Goal: Task Accomplishment & Management: Manage account settings

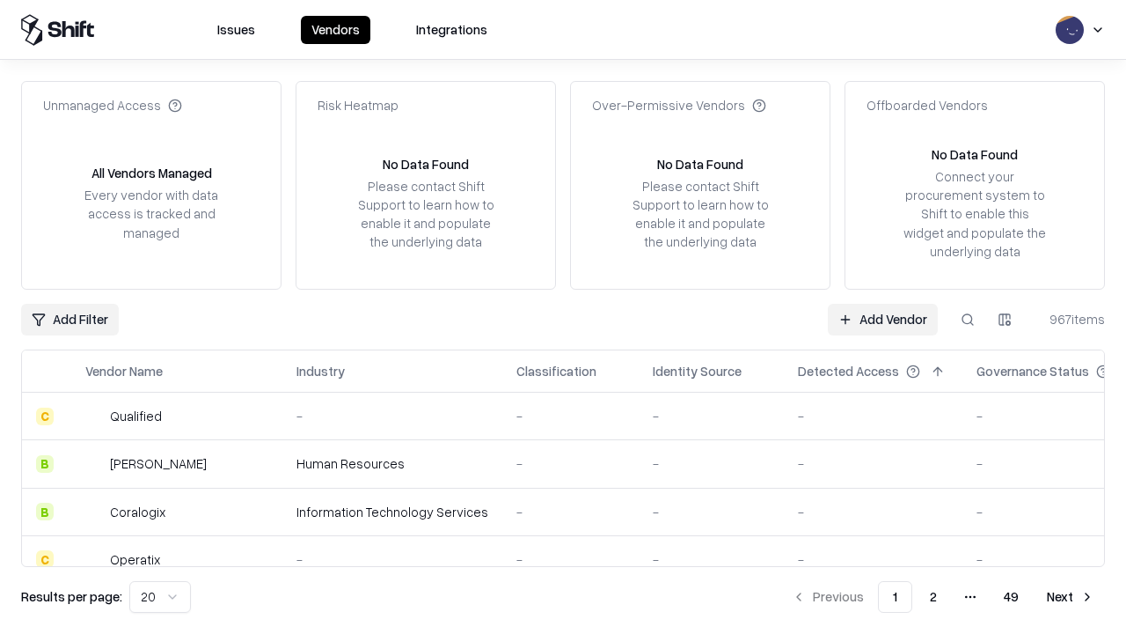
click at [883, 319] on link "Add Vendor" at bounding box center [883, 320] width 110 height 32
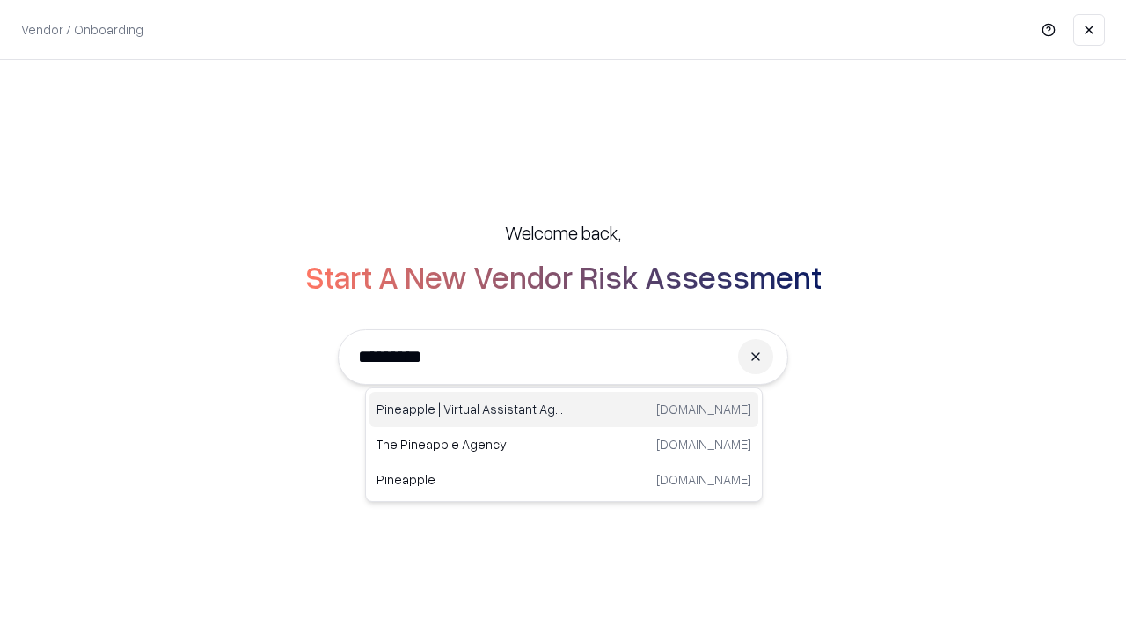
click at [564, 409] on div "Pineapple | Virtual Assistant Agency [DOMAIN_NAME]" at bounding box center [564, 409] width 389 height 35
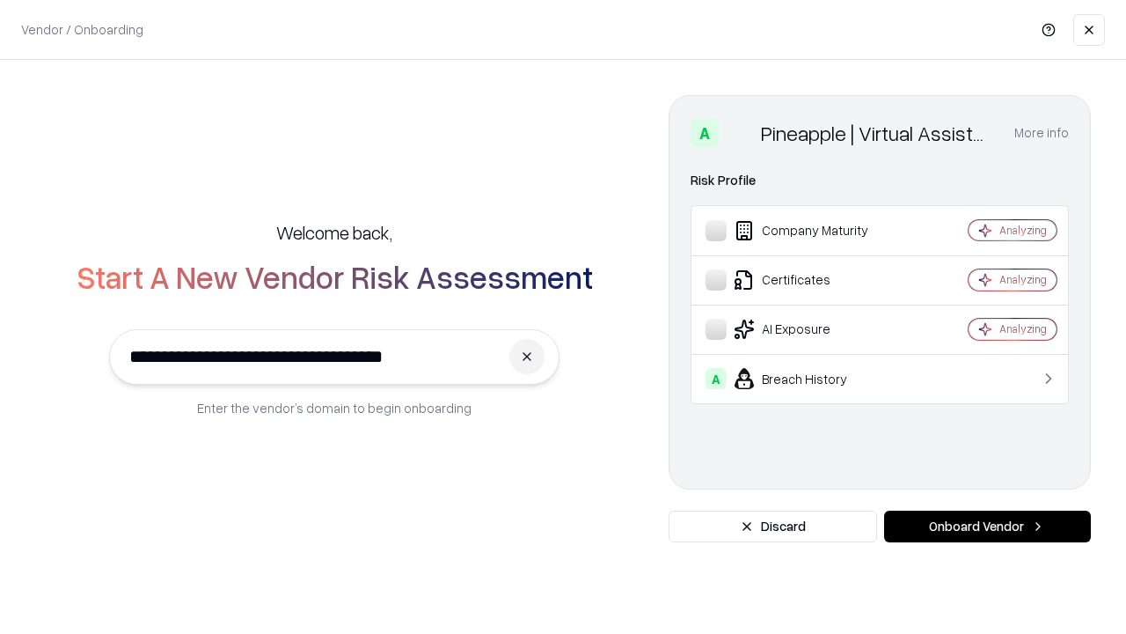
type input "**********"
click at [987, 526] on button "Onboard Vendor" at bounding box center [987, 526] width 207 height 32
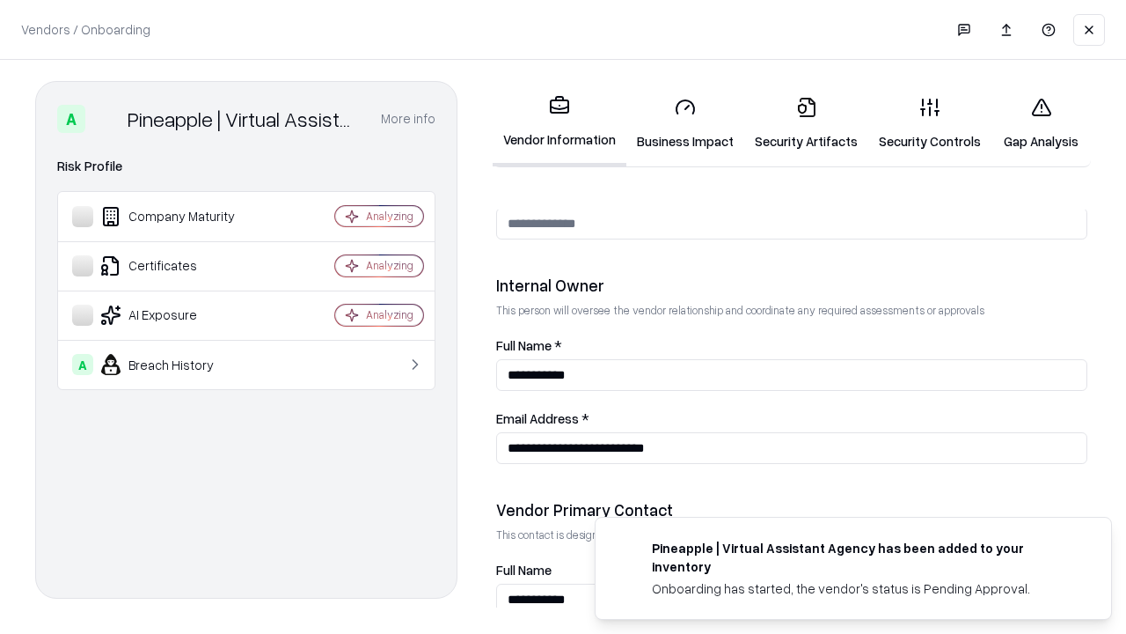
scroll to position [912, 0]
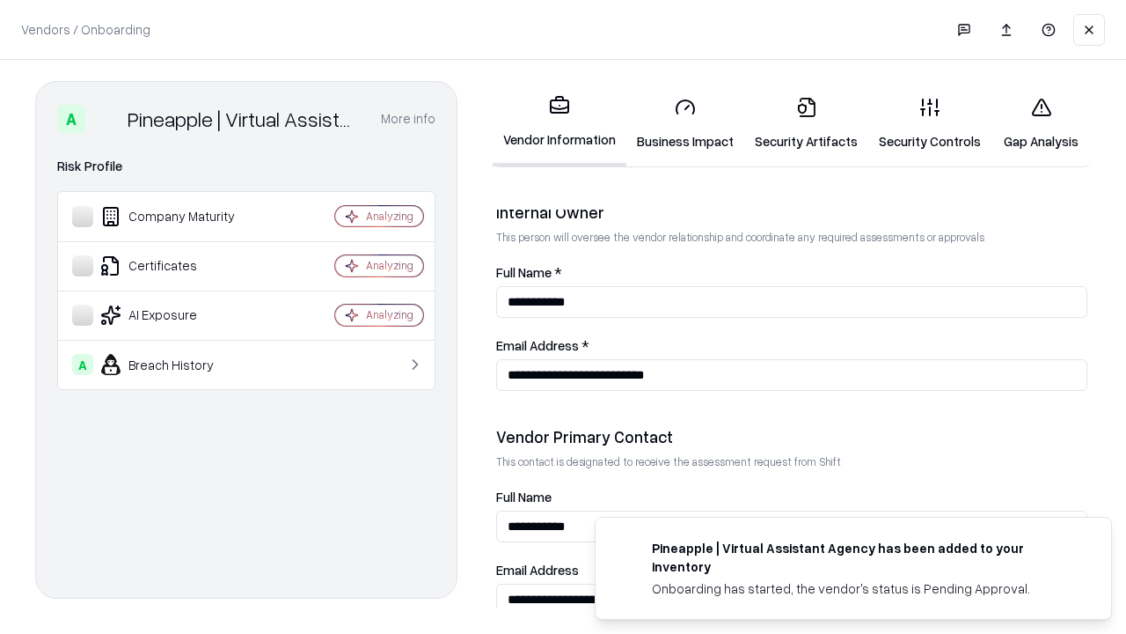
click at [686, 123] on link "Business Impact" at bounding box center [686, 124] width 118 height 82
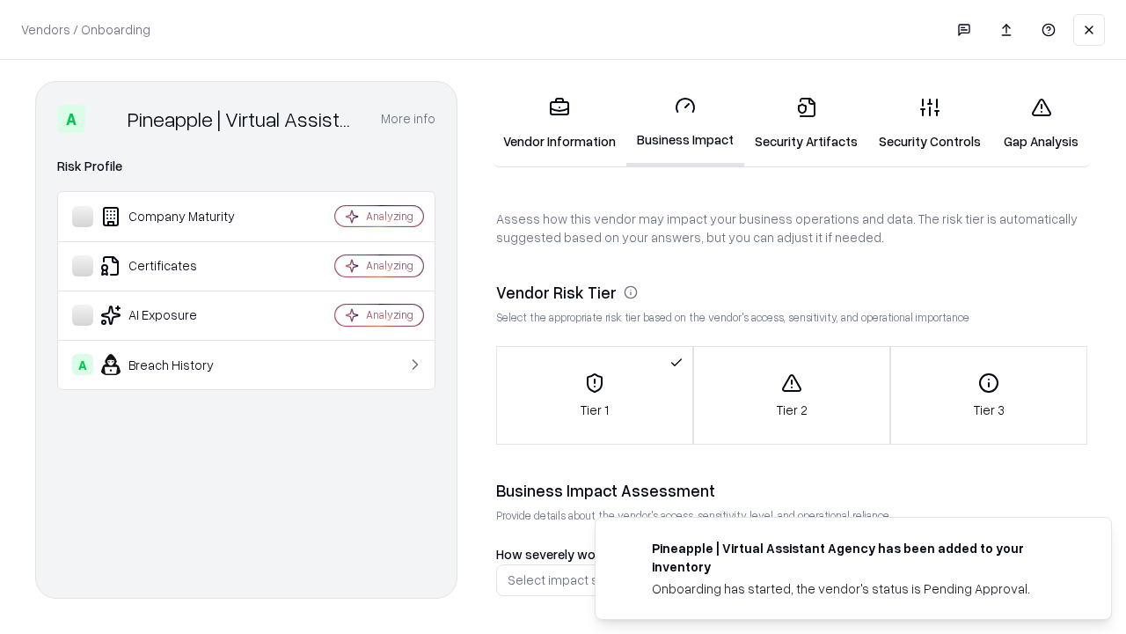
click at [806, 123] on link "Security Artifacts" at bounding box center [807, 124] width 124 height 82
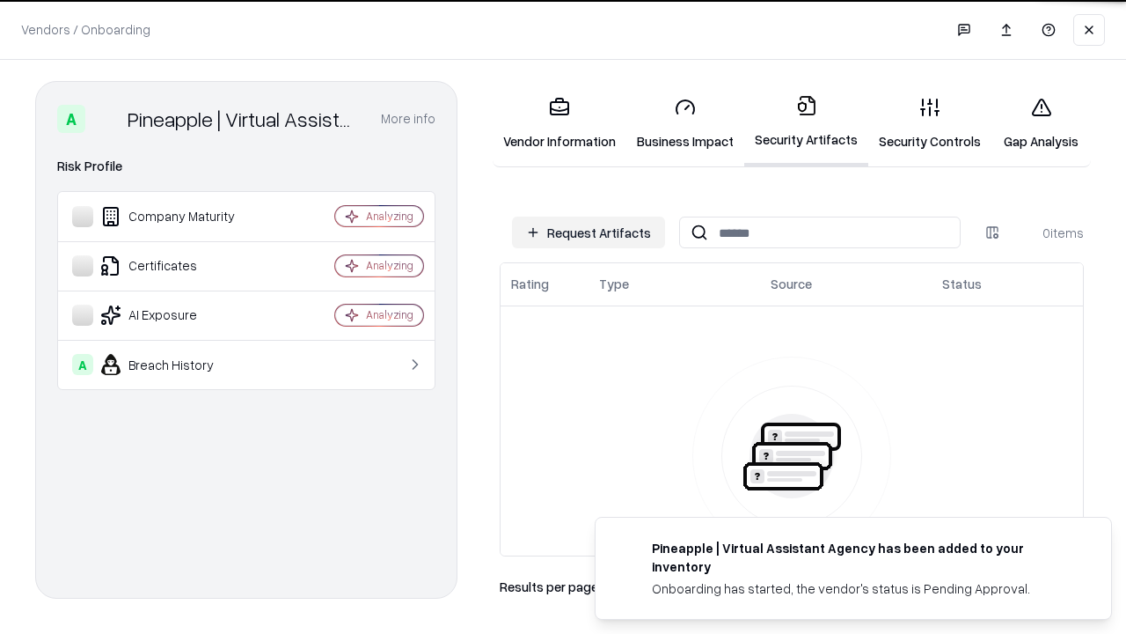
click at [589, 232] on button "Request Artifacts" at bounding box center [588, 232] width 153 height 32
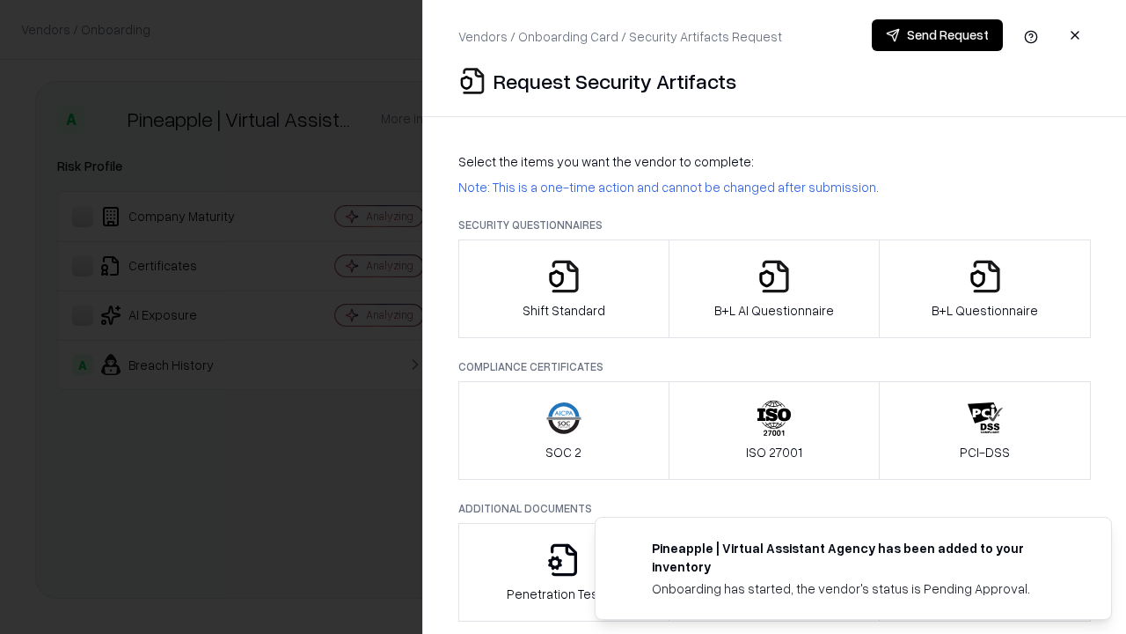
click at [563, 289] on icon "button" at bounding box center [563, 276] width 35 height 35
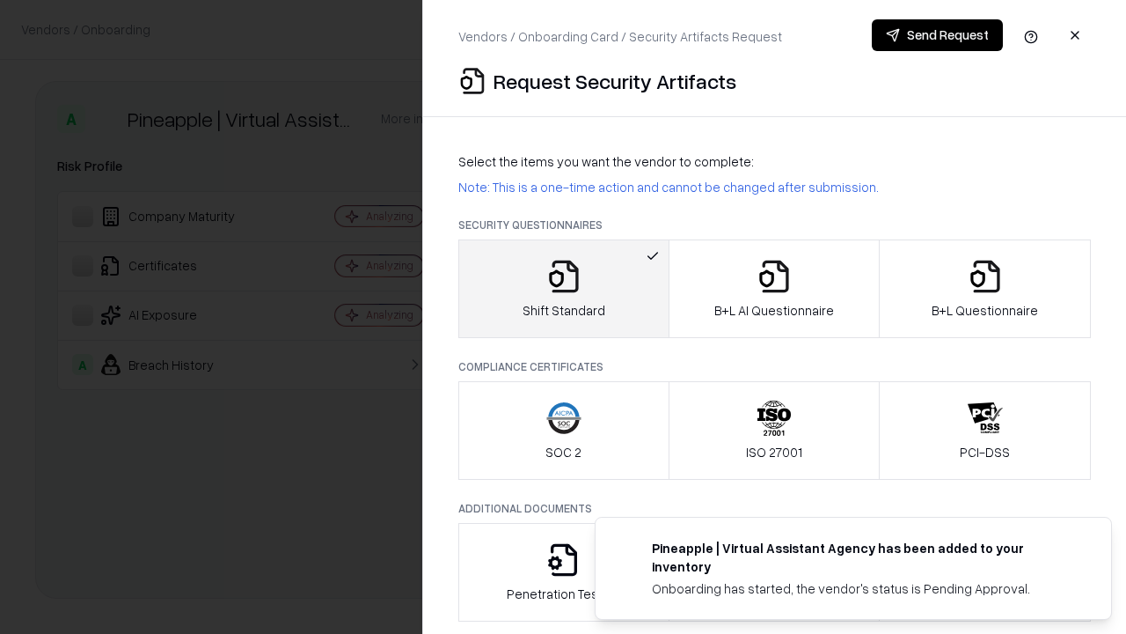
click at [937, 35] on button "Send Request" at bounding box center [937, 35] width 131 height 32
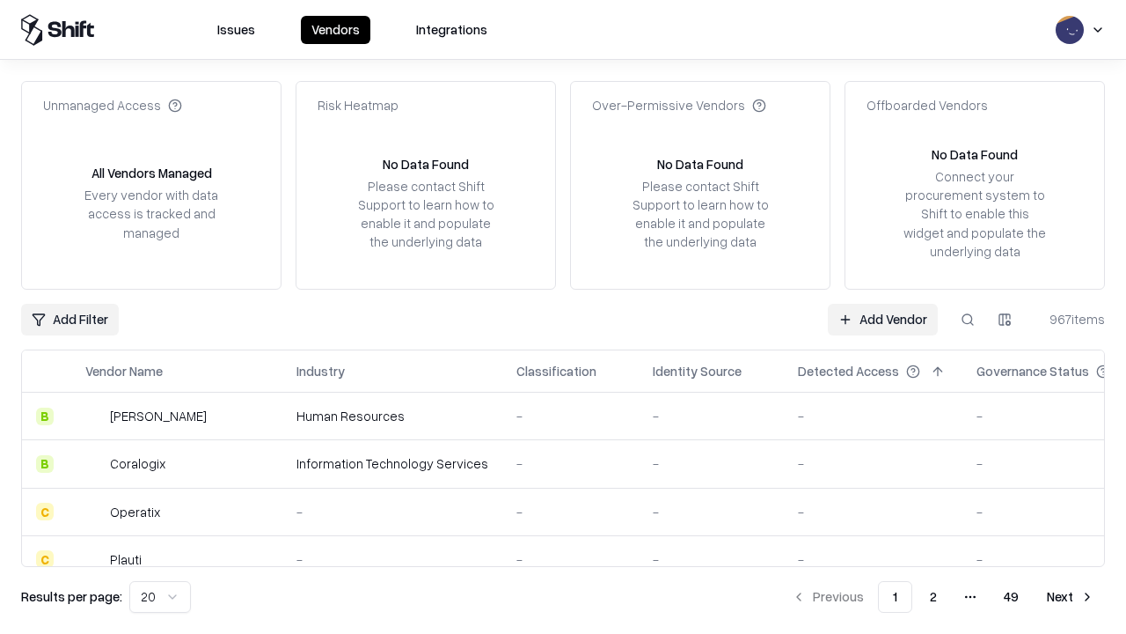
click at [968, 319] on button at bounding box center [968, 320] width 32 height 32
type input "**********"
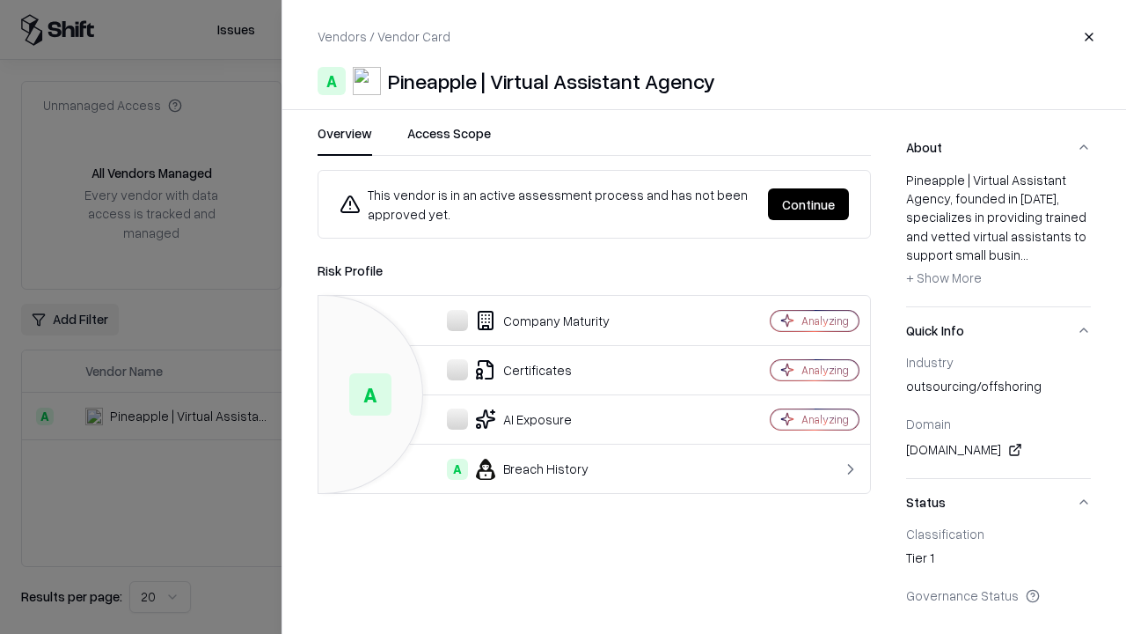
click at [809, 204] on button "Continue" at bounding box center [808, 204] width 81 height 32
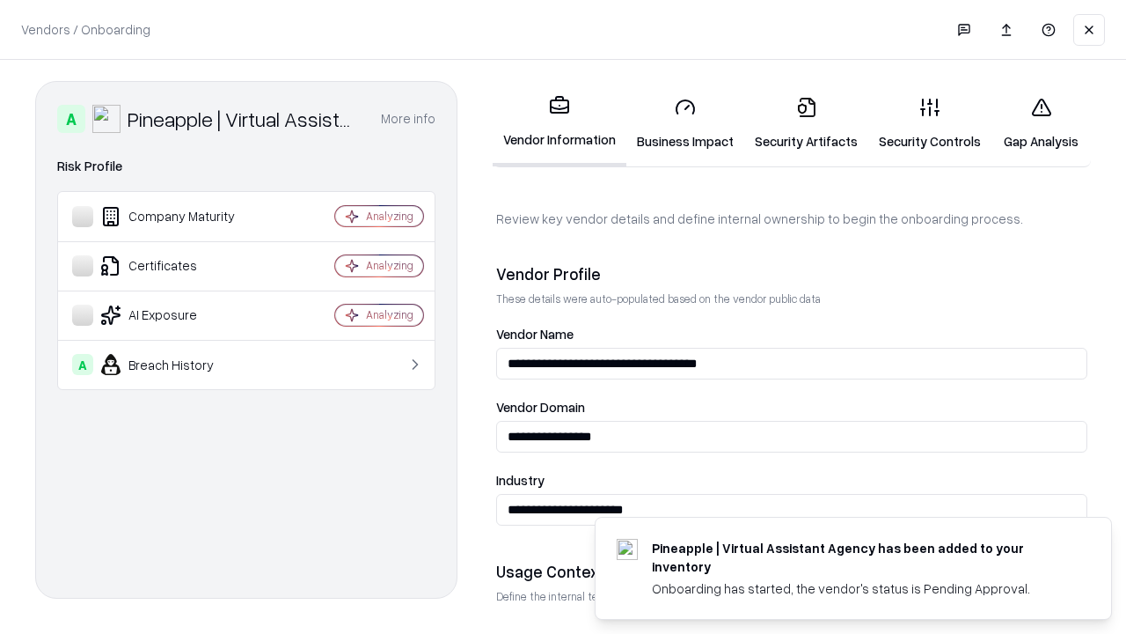
click at [806, 123] on link "Security Artifacts" at bounding box center [807, 124] width 124 height 82
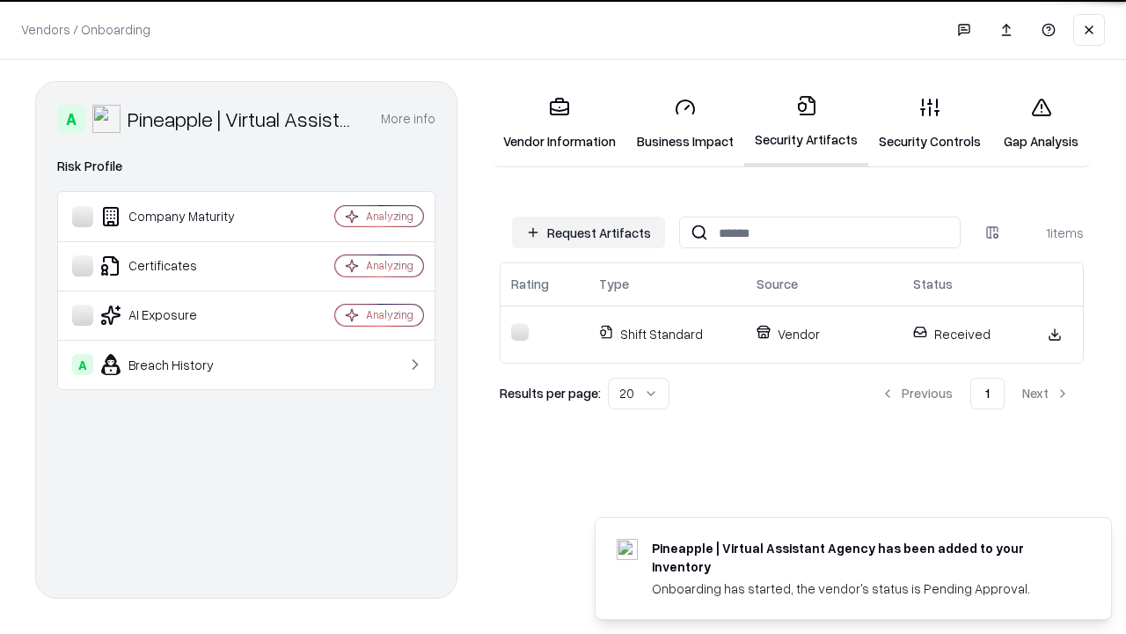
click at [1041, 123] on link "Gap Analysis" at bounding box center [1041, 124] width 99 height 82
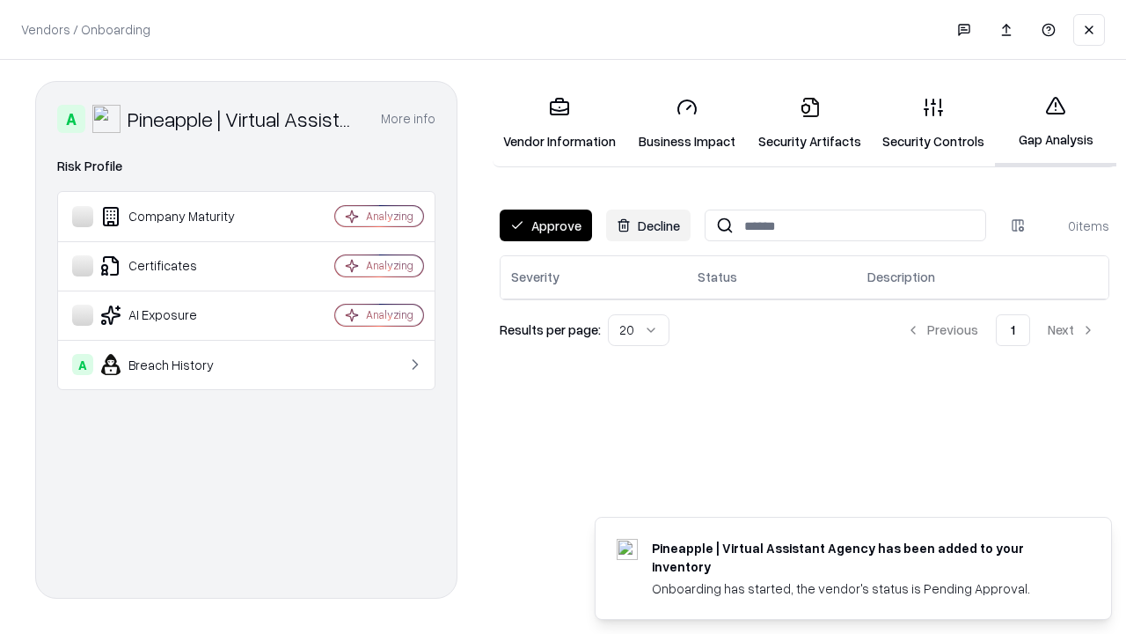
click at [546, 225] on button "Approve" at bounding box center [546, 225] width 92 height 32
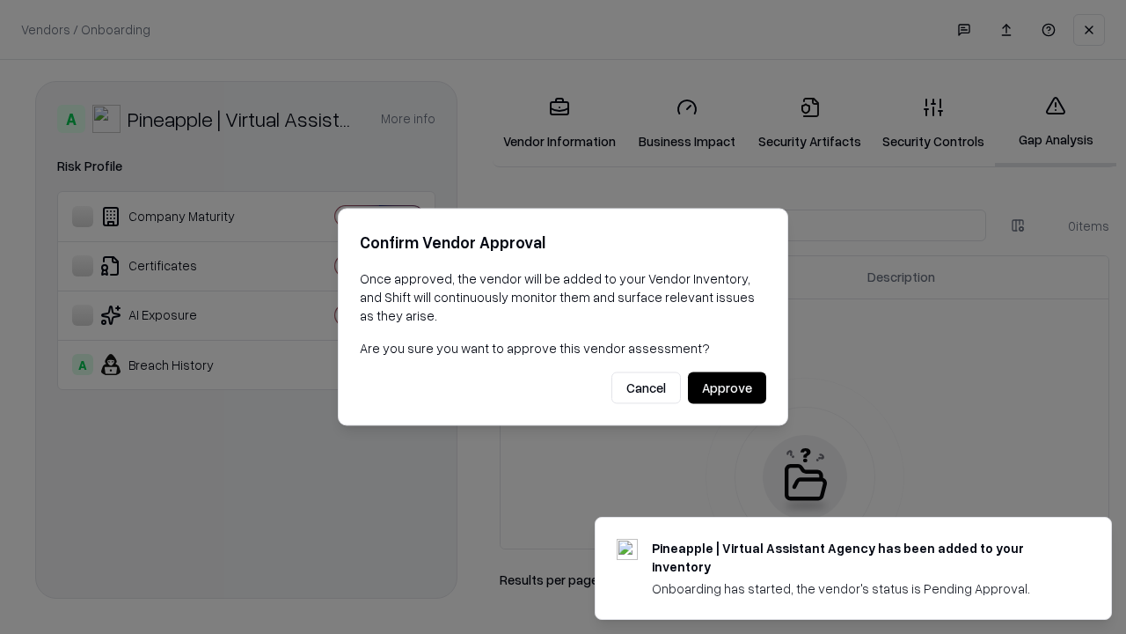
click at [727, 387] on button "Approve" at bounding box center [727, 388] width 78 height 32
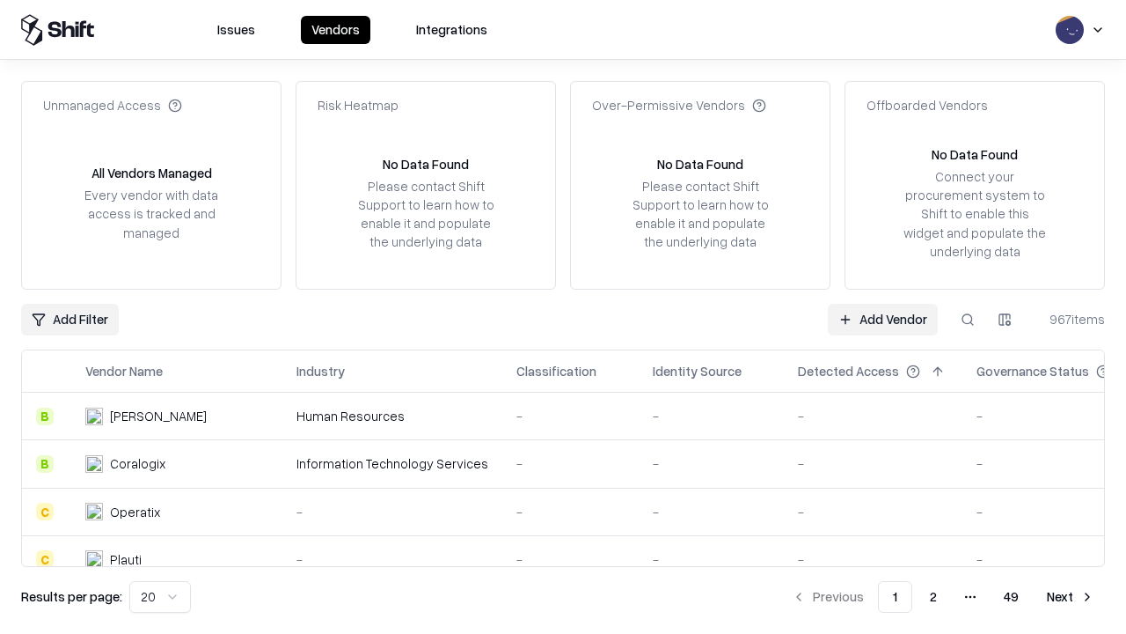
type input "**********"
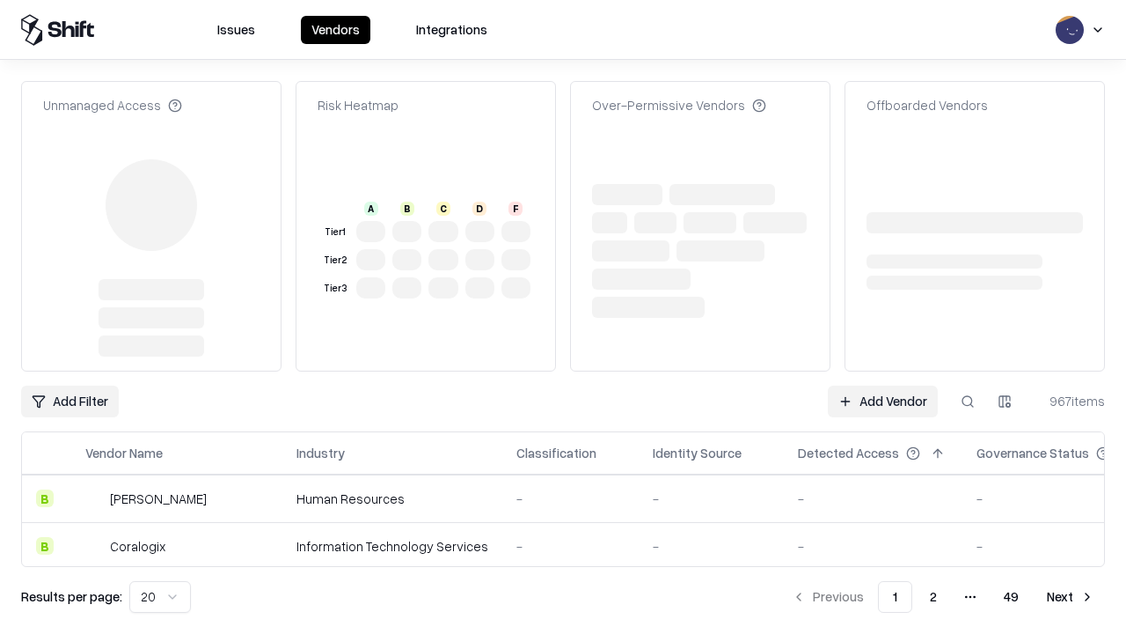
click at [883, 385] on link "Add Vendor" at bounding box center [883, 401] width 110 height 32
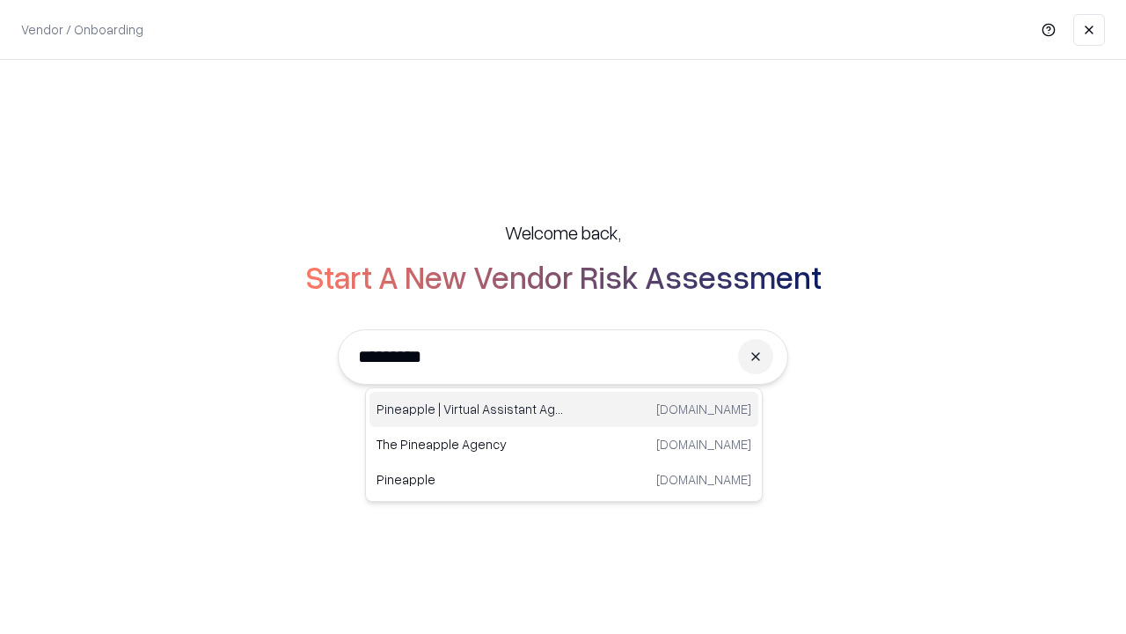
click at [564, 409] on div "Pineapple | Virtual Assistant Agency [DOMAIN_NAME]" at bounding box center [564, 409] width 389 height 35
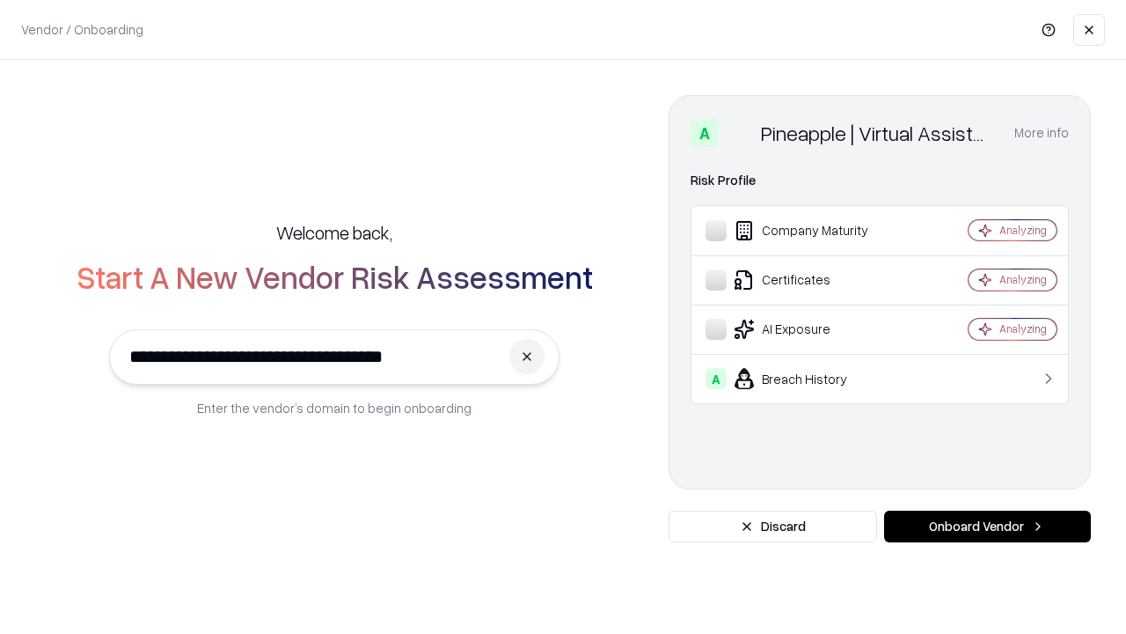
type input "**********"
click at [987, 526] on button "Onboard Vendor" at bounding box center [987, 526] width 207 height 32
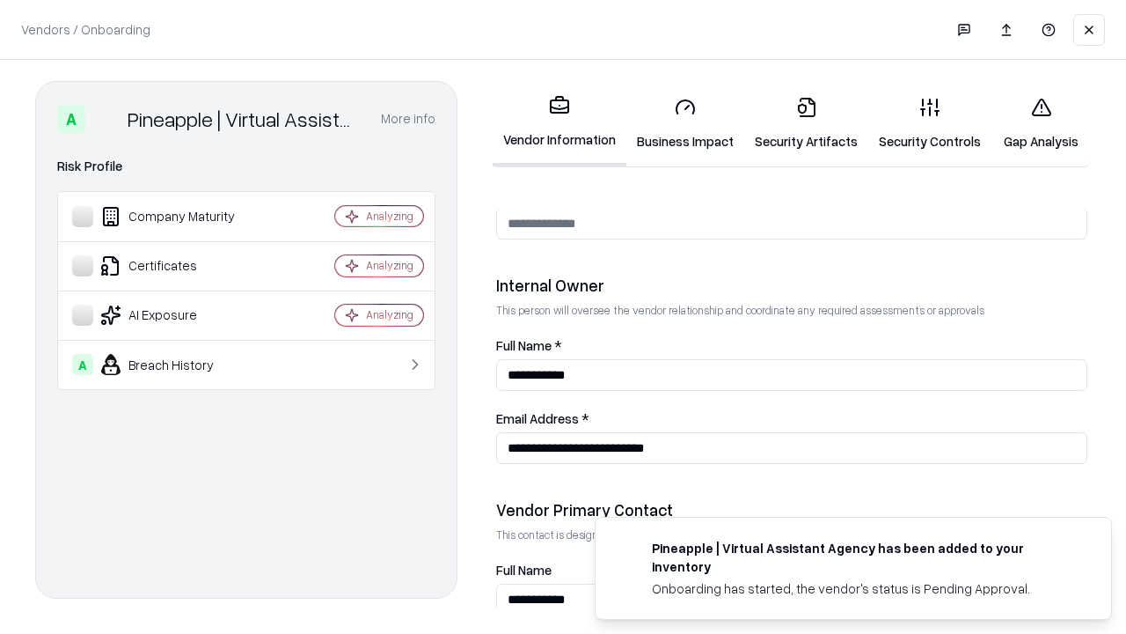
scroll to position [912, 0]
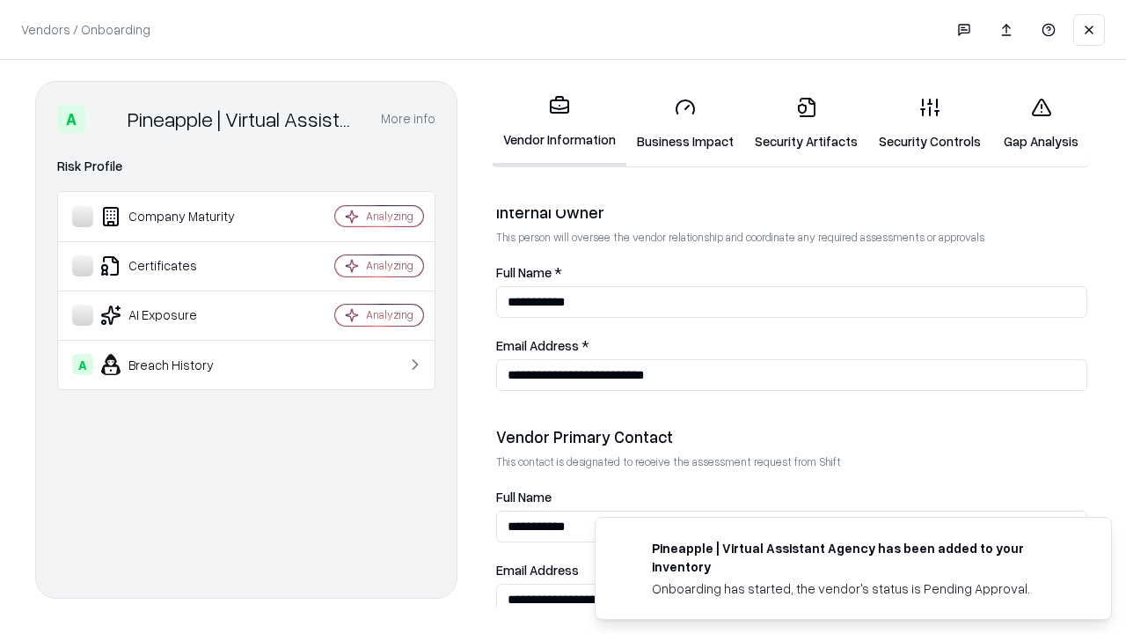
click at [1041, 123] on link "Gap Analysis" at bounding box center [1041, 124] width 99 height 82
